Goal: Navigation & Orientation: Find specific page/section

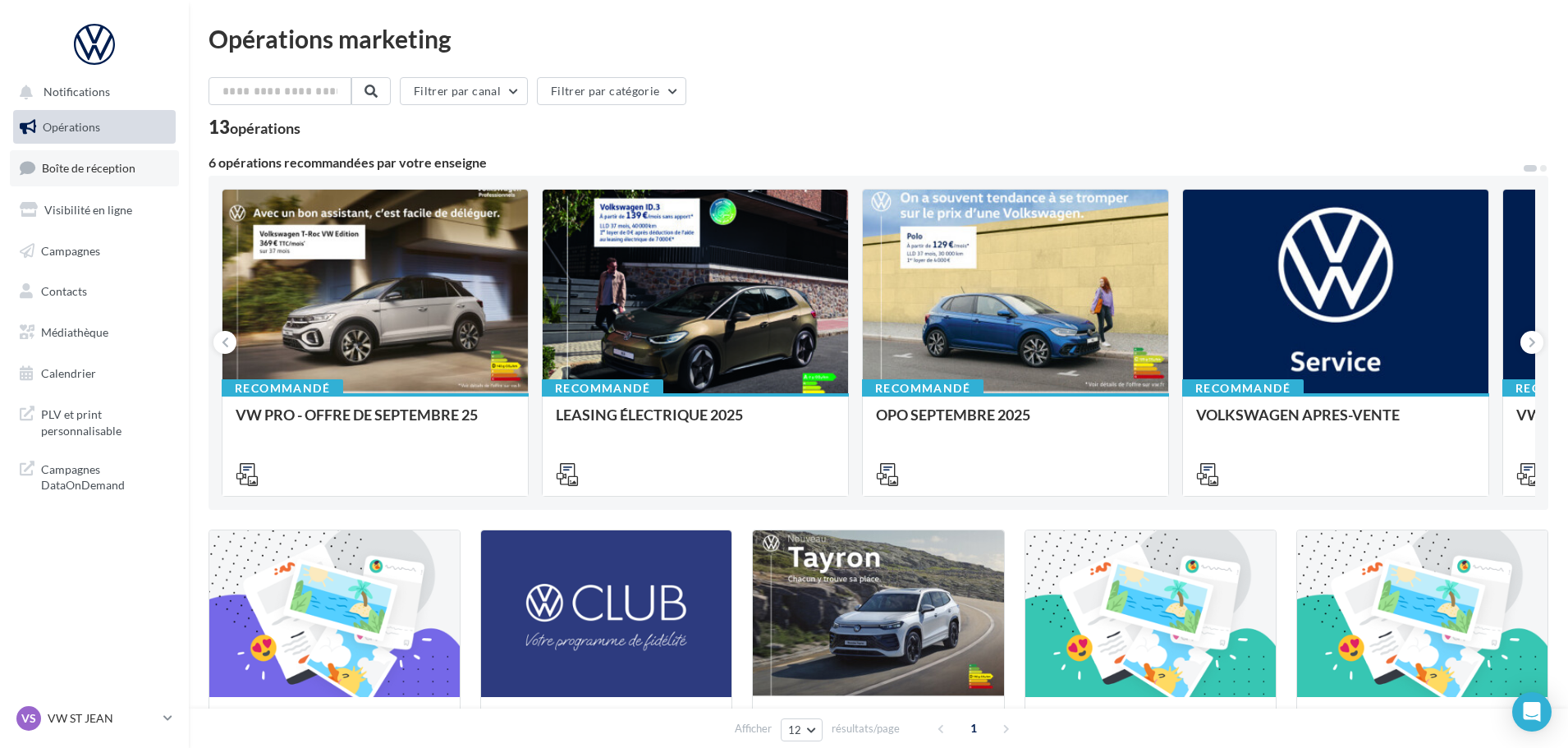
click at [83, 161] on span "Boîte de réception" at bounding box center [88, 168] width 93 height 14
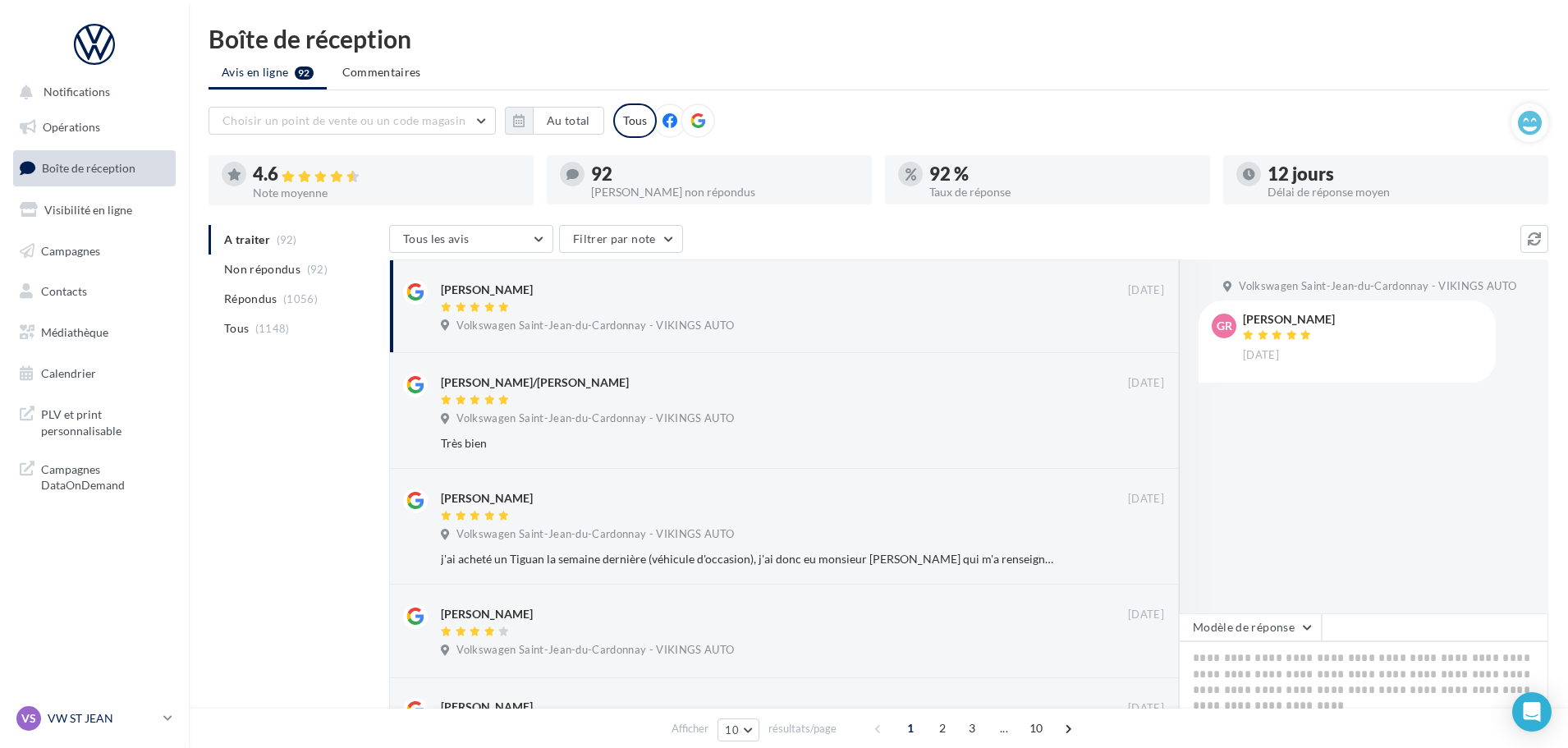
click at [95, 717] on p "VW ST JEAN" at bounding box center [102, 717] width 109 height 17
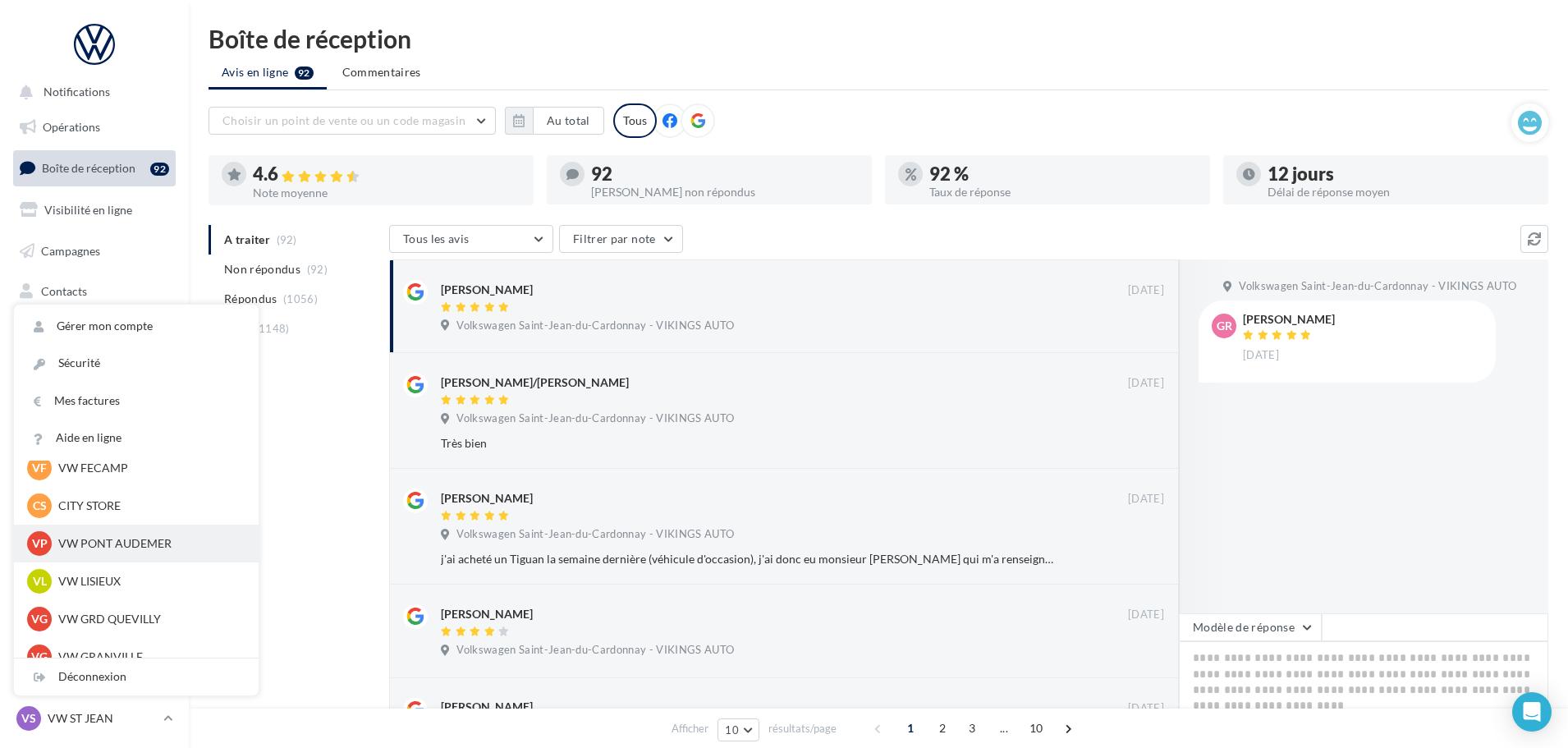
scroll to position [329, 0]
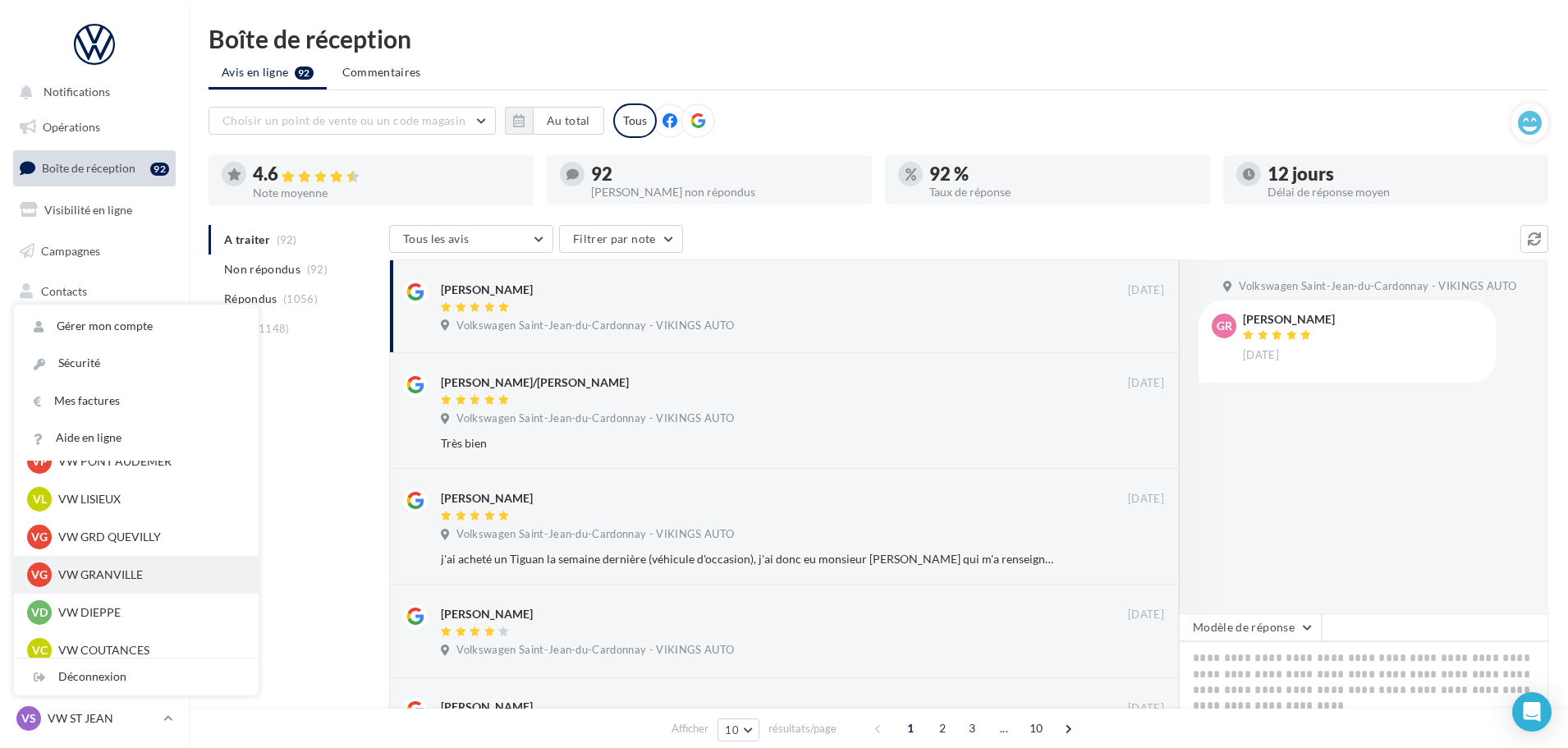
click at [120, 582] on p "VW GRANVILLE" at bounding box center [148, 575] width 181 height 17
